Goal: Find specific page/section: Find specific page/section

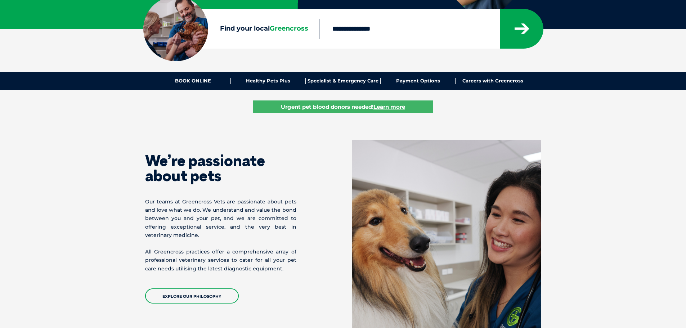
scroll to position [180, 0]
click at [337, 79] on link "Specialist & Emergency Care" at bounding box center [343, 81] width 75 height 6
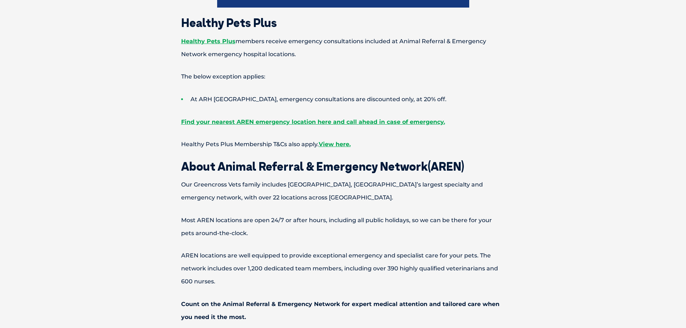
scroll to position [540, 0]
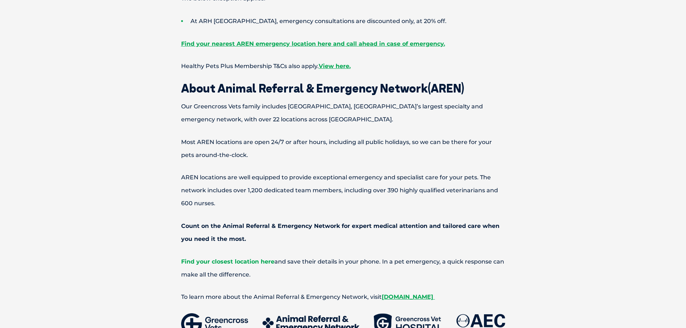
click at [241, 259] on span "Find your closest location here" at bounding box center [227, 261] width 93 height 7
